Goal: Find specific page/section

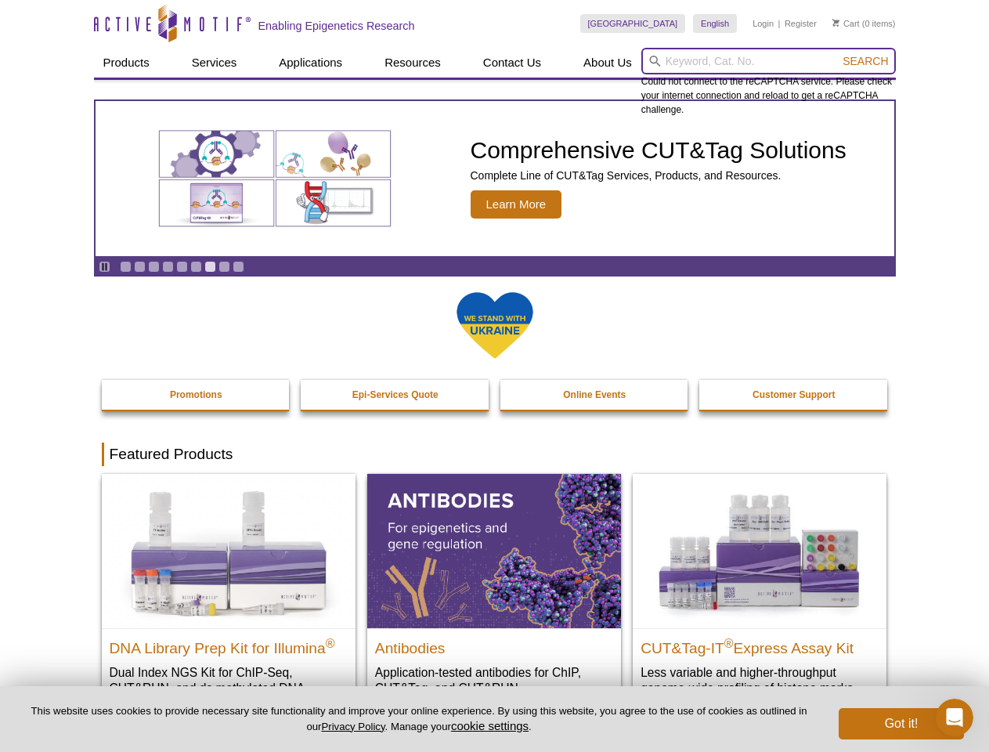
click at [768, 61] on input "search" at bounding box center [769, 61] width 255 height 27
click at [866, 61] on span "Search" at bounding box center [865, 61] width 45 height 13
click at [104, 266] on icon "Pause" at bounding box center [104, 267] width 10 height 10
click at [125, 266] on link "Go to slide 1" at bounding box center [126, 267] width 12 height 12
click at [139, 266] on link "Go to slide 2" at bounding box center [140, 267] width 12 height 12
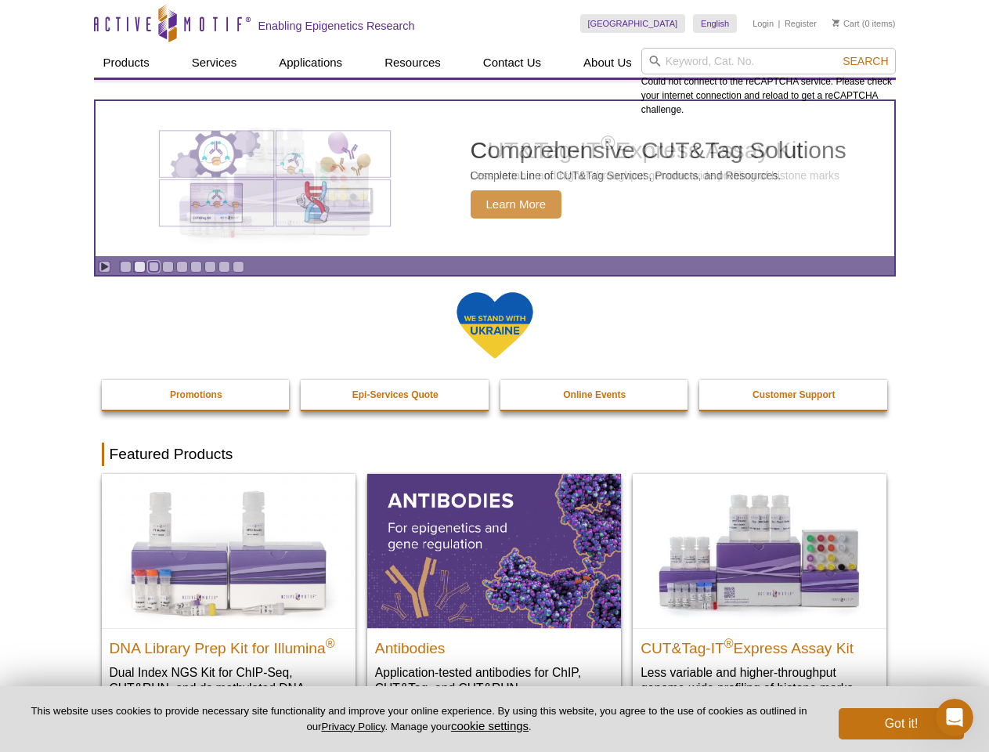
click at [154, 266] on link "Go to slide 3" at bounding box center [154, 267] width 12 height 12
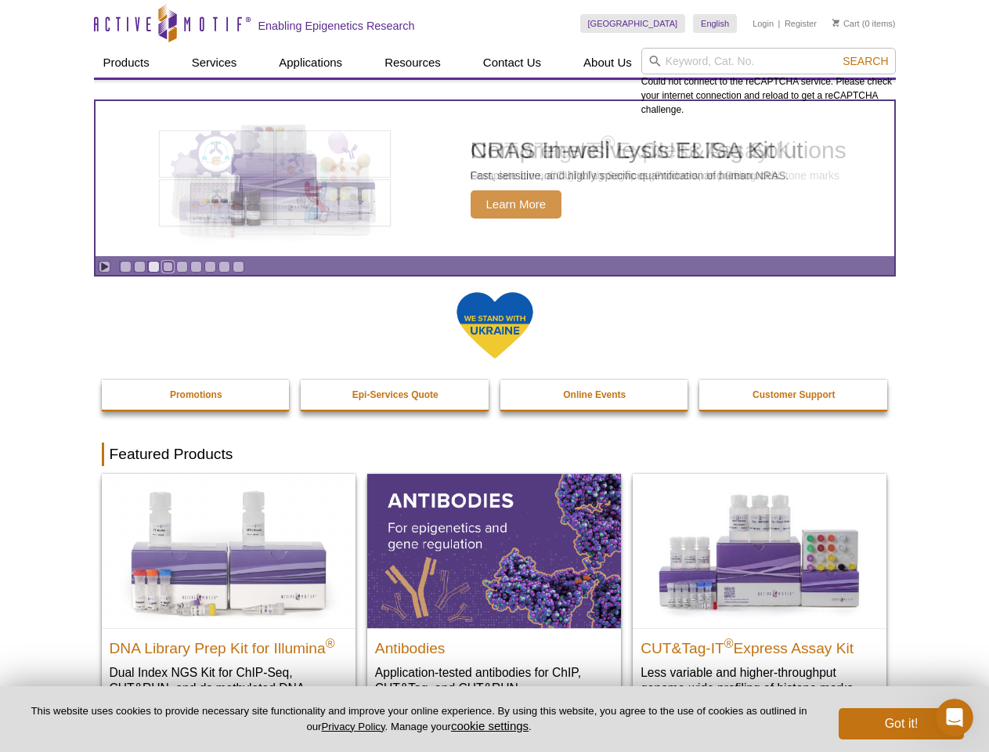
click at [168, 266] on link "Go to slide 4" at bounding box center [168, 267] width 12 height 12
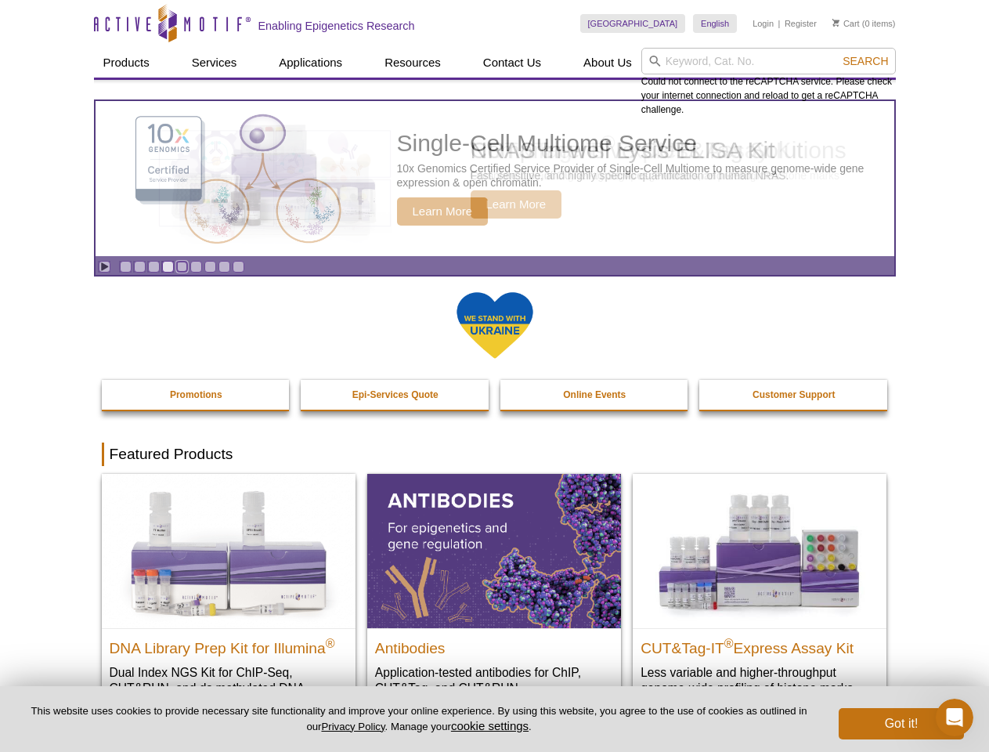
click at [182, 266] on link "Go to slide 5" at bounding box center [182, 267] width 12 height 12
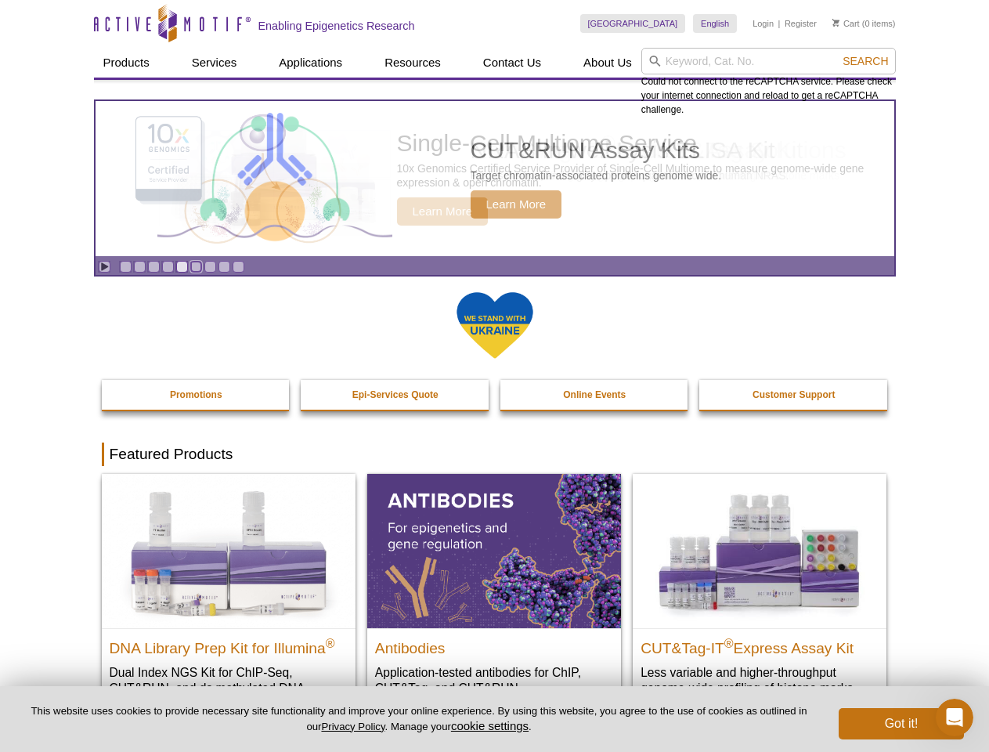
click at [196, 266] on link "Go to slide 6" at bounding box center [196, 267] width 12 height 12
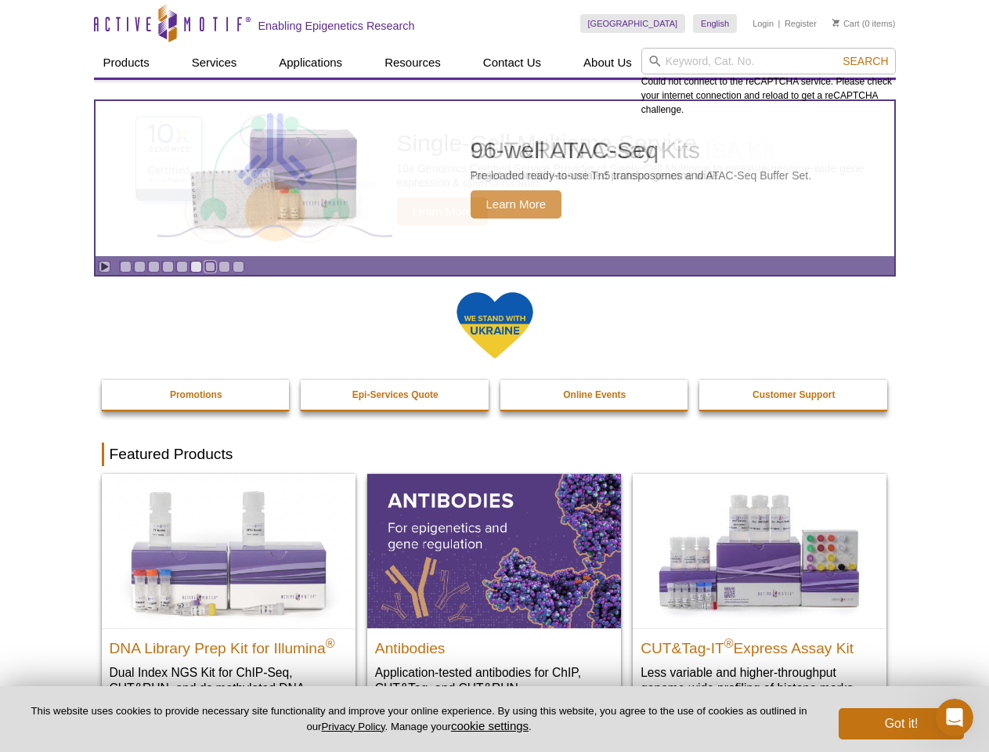
click at [210, 266] on link "Go to slide 7" at bounding box center [210, 267] width 12 height 12
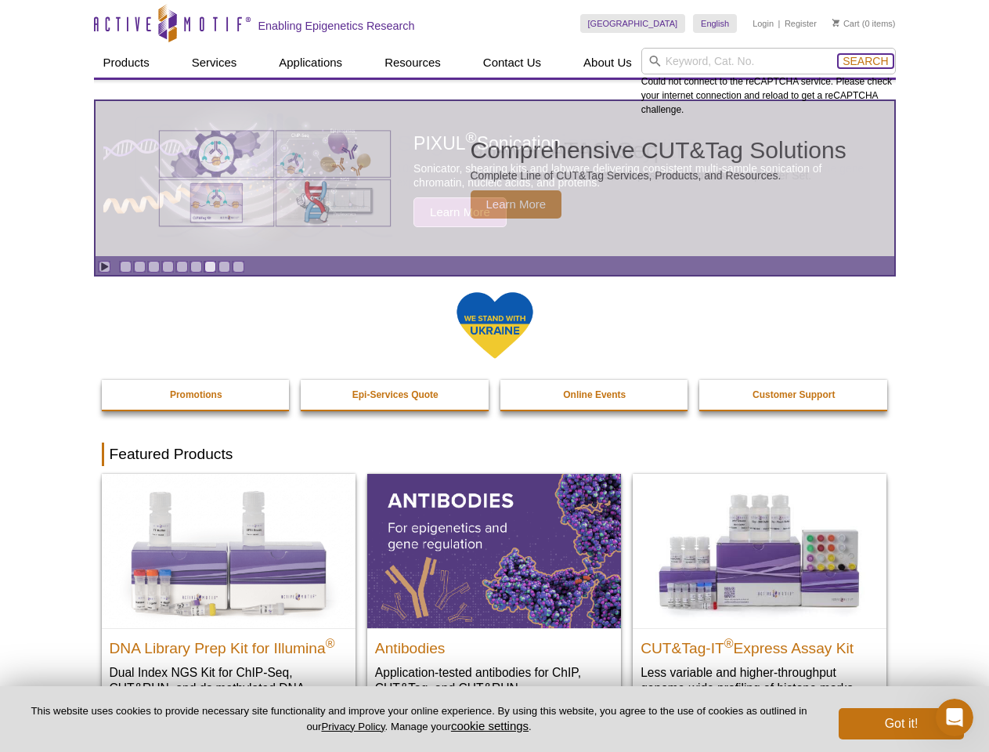
click at [866, 61] on span "Search" at bounding box center [865, 61] width 45 height 13
